Goal: Use online tool/utility: Utilize a website feature to perform a specific function

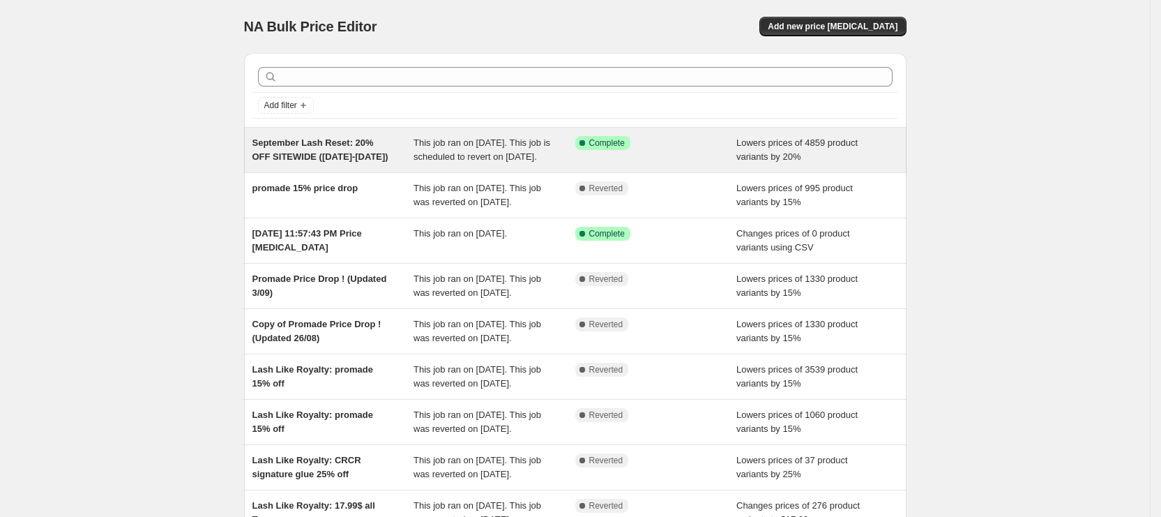
click at [388, 137] on span "September Lash Reset: 20% OFF SITEWIDE ([DATE]-[DATE])" at bounding box center [320, 149] width 136 height 24
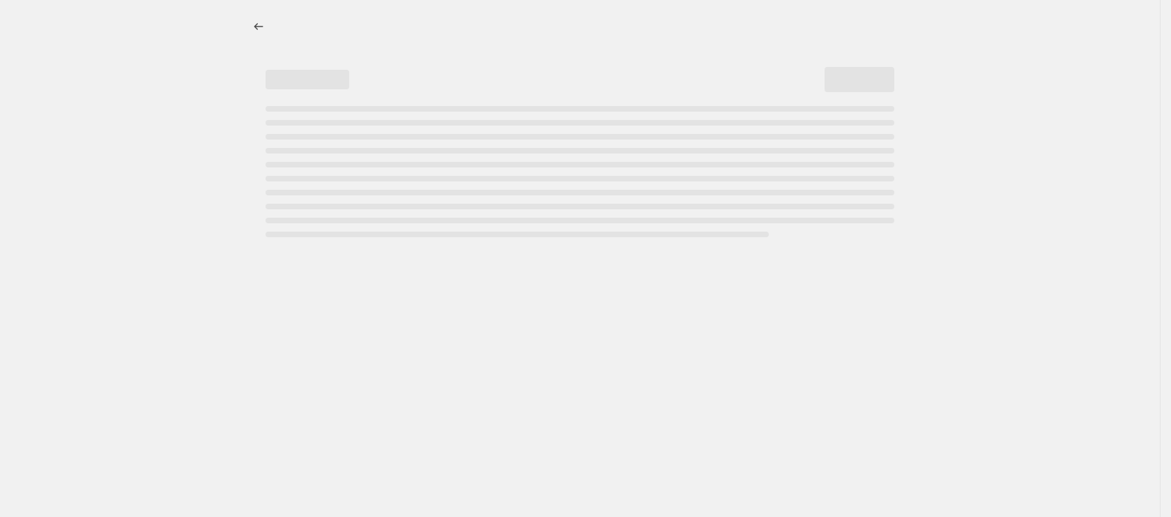
select select "percentage"
select select "product_status"
select select "not_equal"
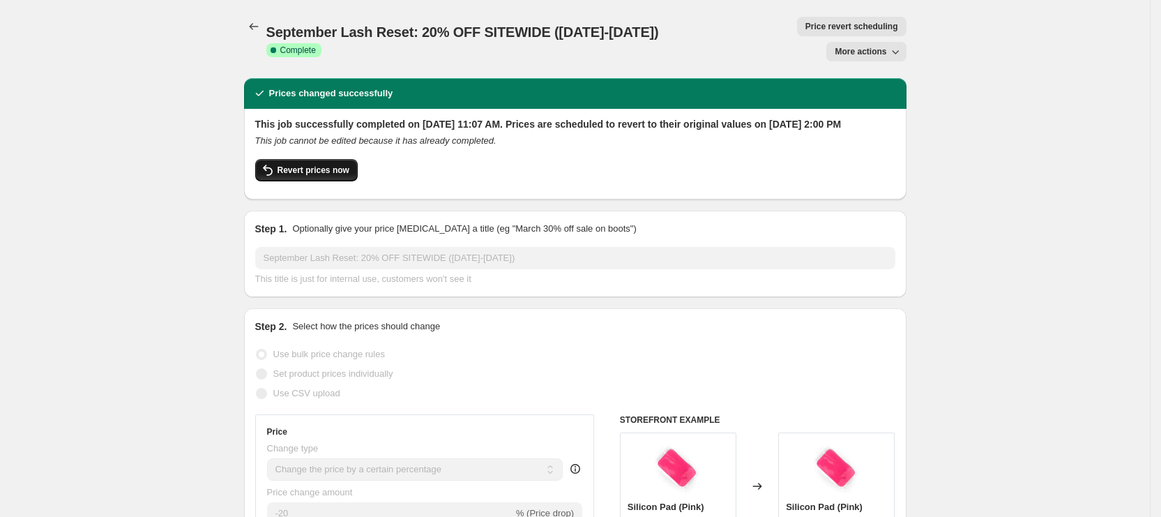
click at [308, 165] on span "Revert prices now" at bounding box center [314, 170] width 72 height 11
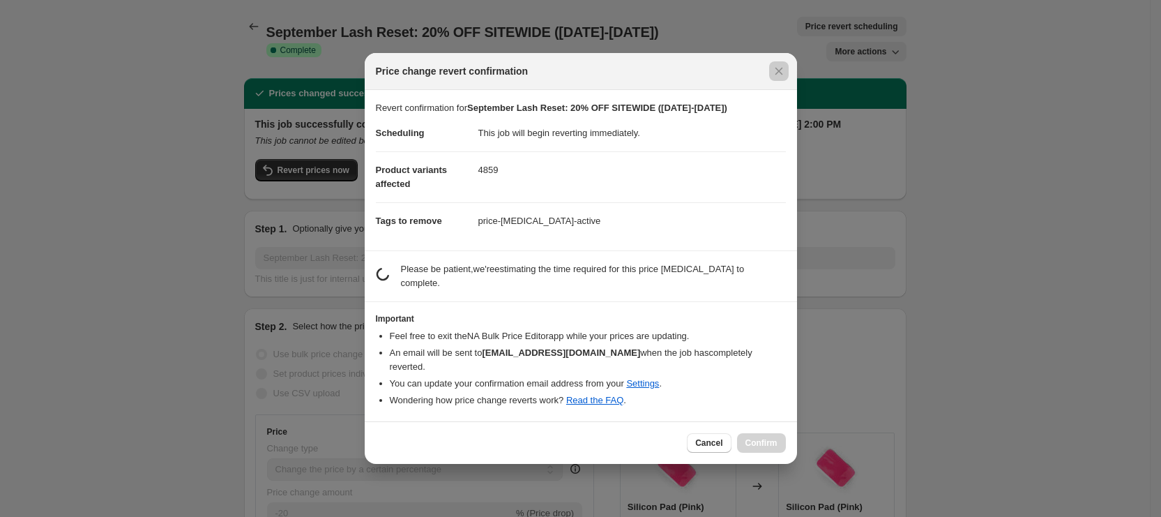
click at [936, 190] on div at bounding box center [580, 258] width 1161 height 517
checkbox input "true"
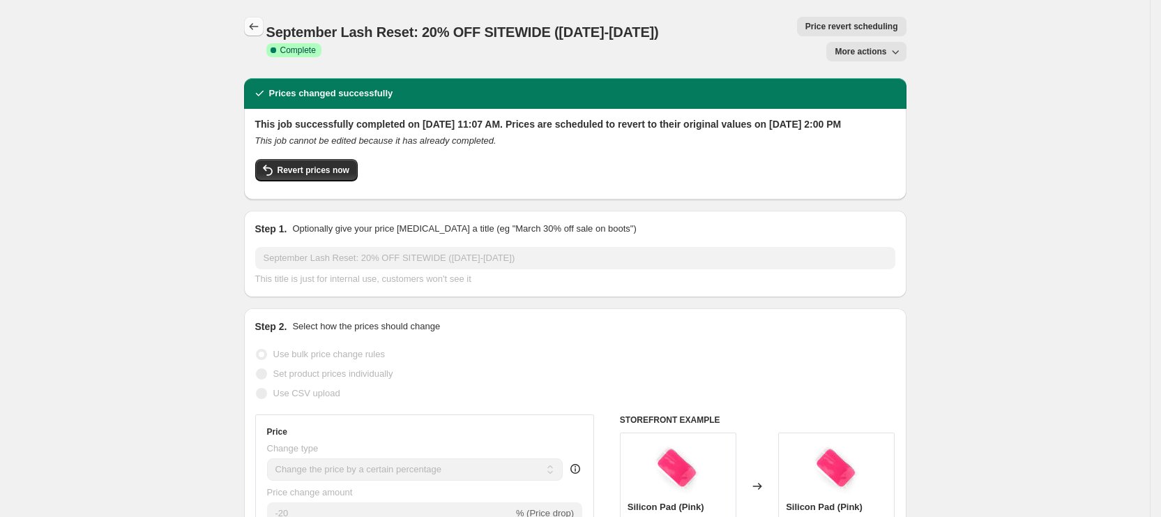
click at [261, 26] on icon "Price change jobs" at bounding box center [254, 27] width 14 height 14
